Goal: Task Accomplishment & Management: Manage account settings

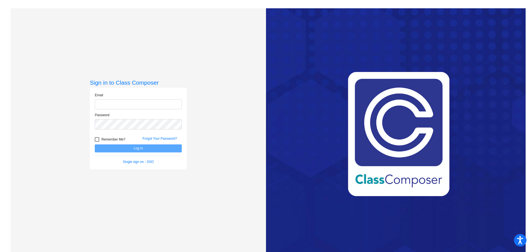
type input "[PERSON_NAME][EMAIL_ADDRESS][DOMAIN_NAME]"
click at [143, 154] on form "Email [PERSON_NAME][EMAIL_ADDRESS][DOMAIN_NAME] Password Remember Me? Forgot Yo…" at bounding box center [138, 129] width 87 height 72
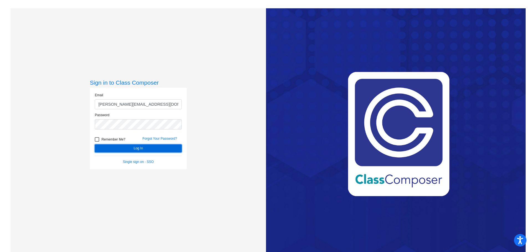
click at [145, 150] on button "Log In" at bounding box center [138, 149] width 87 height 8
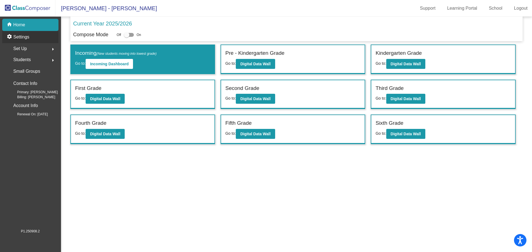
click at [29, 38] on div "settings Settings" at bounding box center [30, 37] width 56 height 12
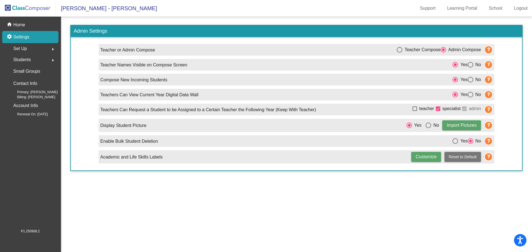
click at [32, 49] on div "Set Up arrow_right" at bounding box center [32, 48] width 53 height 11
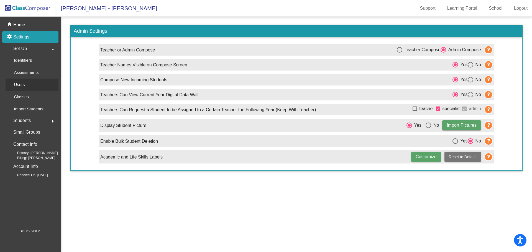
click at [22, 87] on p "Users" at bounding box center [19, 84] width 11 height 7
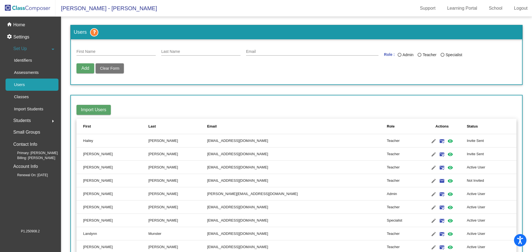
click at [86, 49] on div "First Name" at bounding box center [115, 50] width 79 height 11
type input "[PERSON_NAME]"
type input "[EMAIL_ADDRESS][DOMAIN_NAME]"
click at [418, 55] on div "Last Name" at bounding box center [420, 55] width 4 height 4
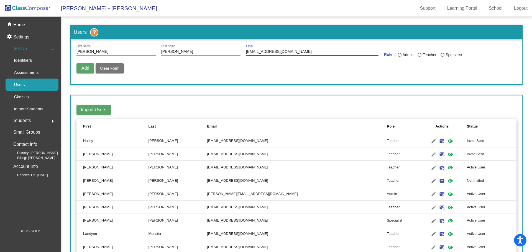
click at [419, 57] on input "Teacher" at bounding box center [419, 57] width 0 height 0
radio input "true"
click at [88, 71] on button "Add" at bounding box center [85, 68] width 18 height 10
radio input "false"
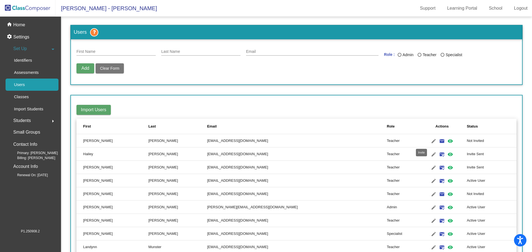
click at [439, 142] on mat-icon "email" at bounding box center [442, 141] width 7 height 7
click at [447, 141] on mat-icon "visibility" at bounding box center [450, 141] width 7 height 7
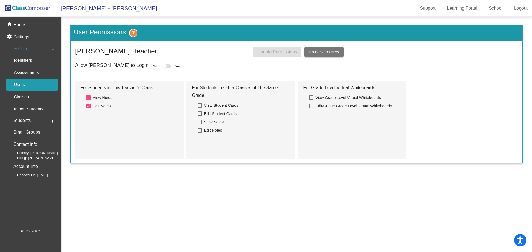
click at [263, 203] on mat-sidenav-content "User Permissions [PERSON_NAME], Teacher Update Permissions Go Back to Users All…" at bounding box center [296, 135] width 471 height 236
